Goal: Answer question/provide support

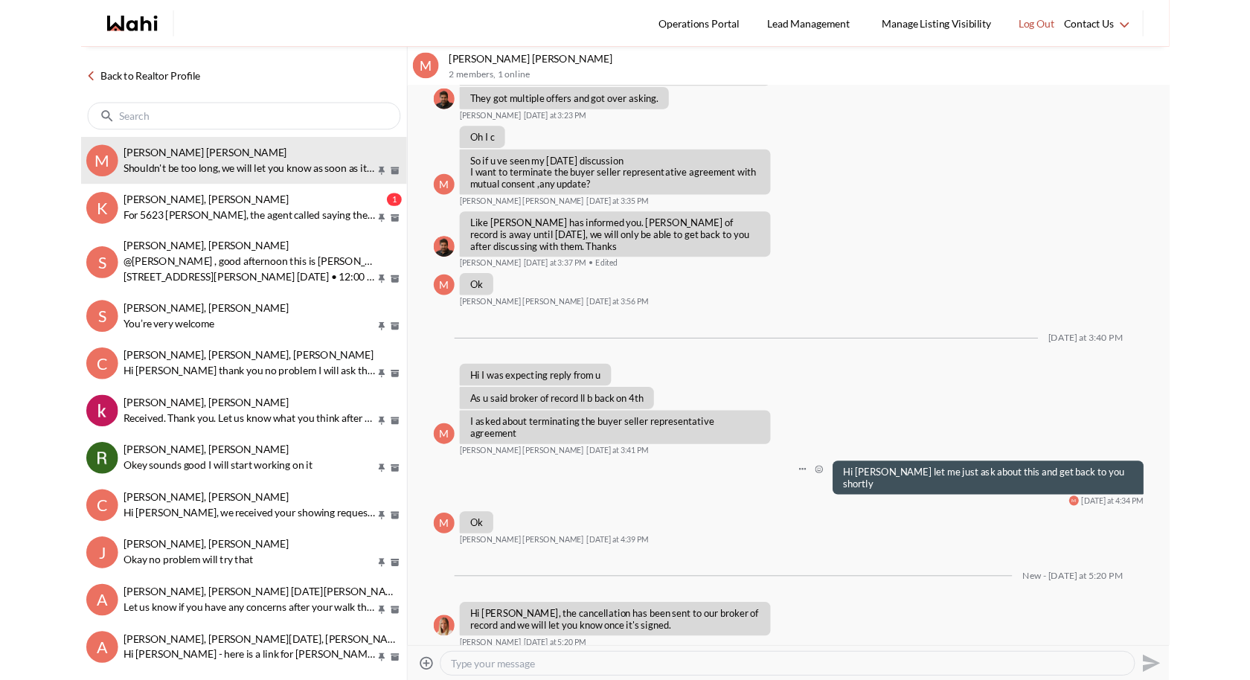
scroll to position [6439, 0]
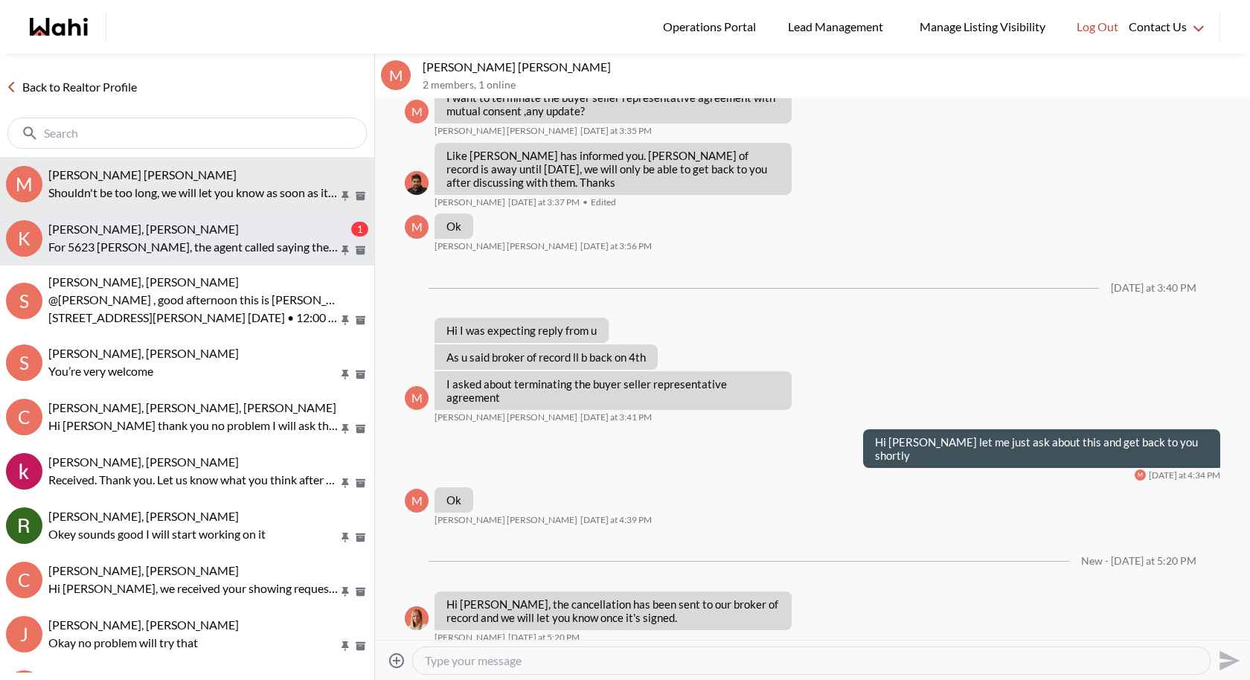
click at [162, 232] on span "khalid Alvi, Gautam, Behnam" at bounding box center [143, 229] width 190 height 14
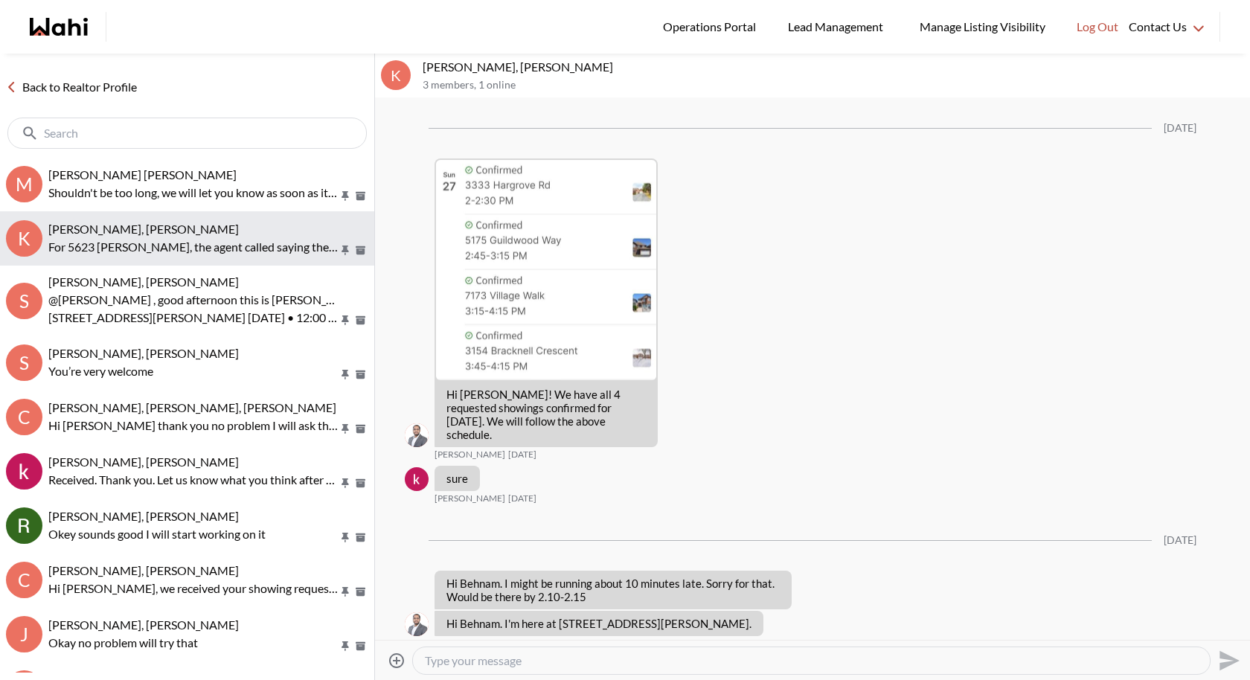
scroll to position [2189, 0]
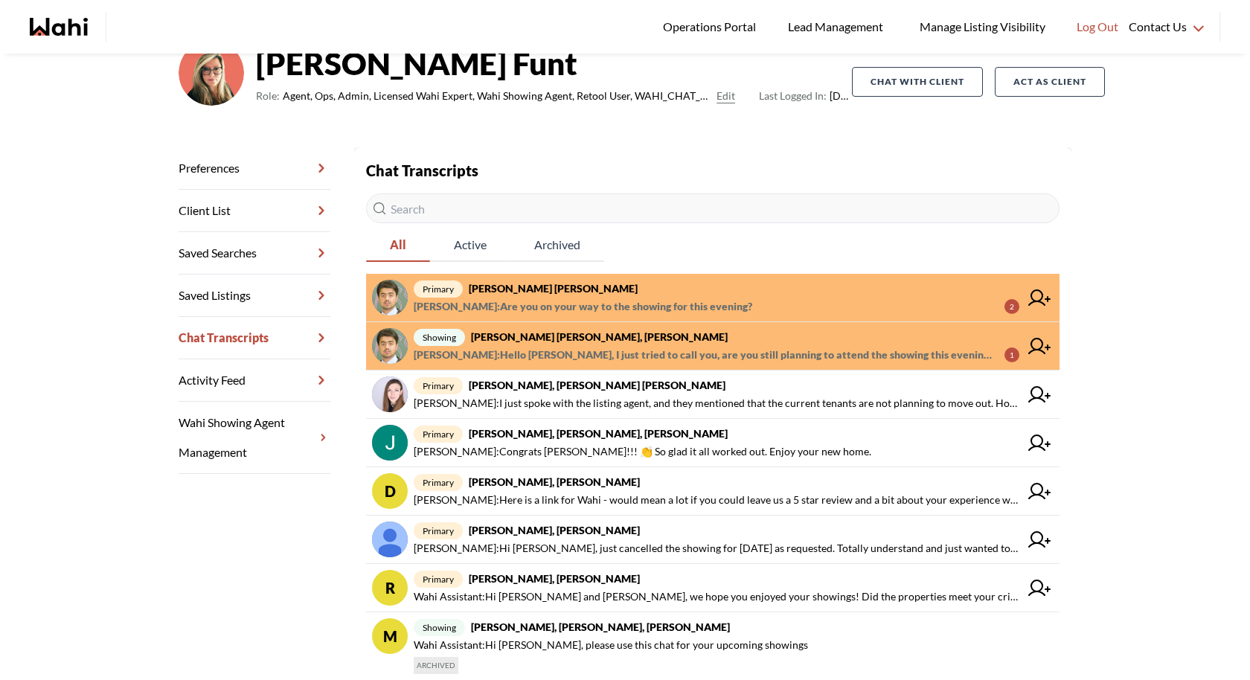
scroll to position [130, 0]
